Goal: Complete application form

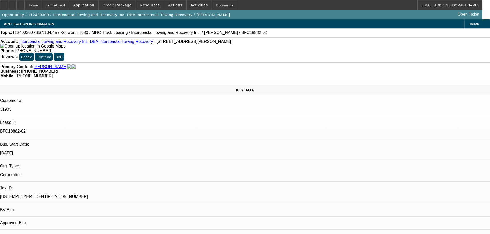
select select "0"
select select "6"
select select "0"
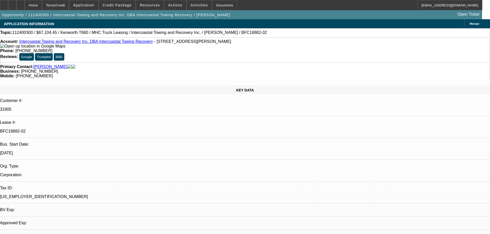
select select "0"
select select "2"
select select "0"
select select "6"
select select "0"
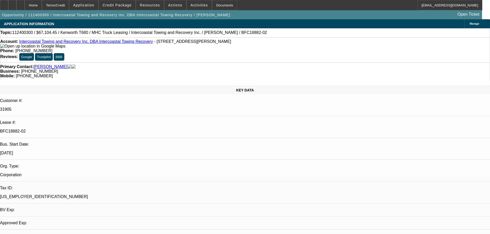
select select "0"
select select "2"
select select "0"
select select "6"
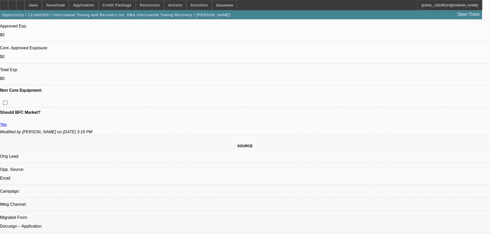
scroll to position [77, 0]
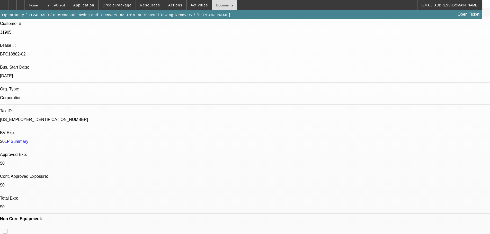
click at [212, 5] on div "Documents" at bounding box center [224, 5] width 25 height 10
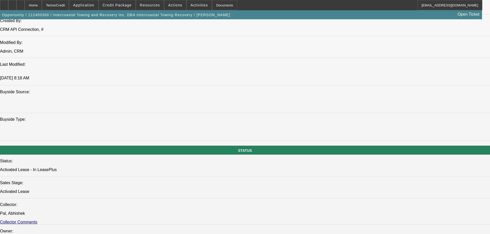
scroll to position [463, 0]
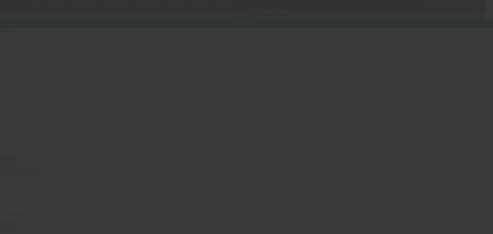
type input "[US_VEHICLE_IDENTIFICATION_NUMBER]"
type input "Kenworth"
type input "T680"
radio input "true"
type textarea "Includes all options, attachments, and accessories"
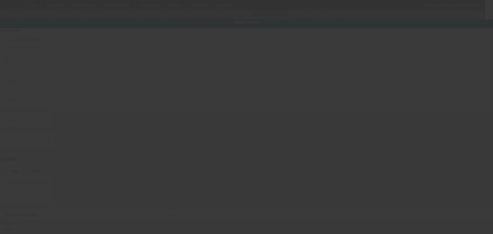
type input "[STREET_ADDRESS][PERSON_NAME]"
type input "Wilmington"
type input "28405"
type input "[GEOGRAPHIC_DATA]"
